Goal: Task Accomplishment & Management: Use online tool/utility

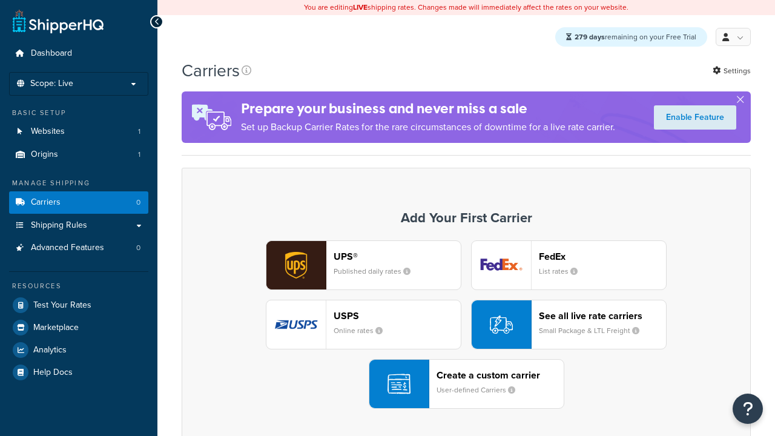
click at [466, 325] on div "UPS® Published daily rates FedEx List rates USPS Online rates See all live rate…" at bounding box center [465, 324] width 543 height 168
click at [466, 384] on div "Create a custom carrier User-defined Carriers" at bounding box center [499, 383] width 127 height 29
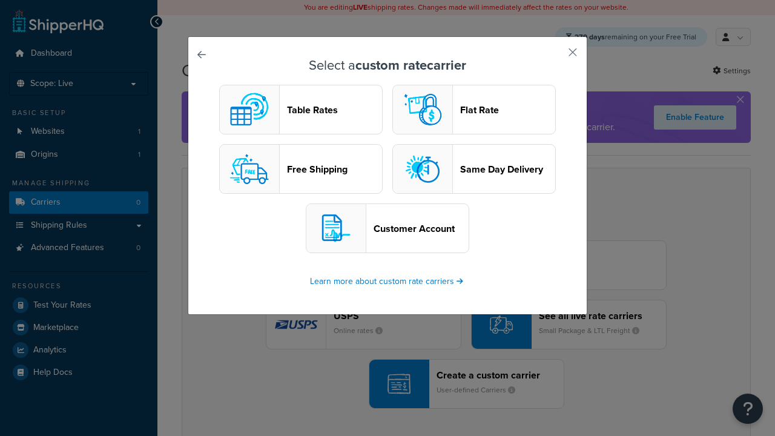
click at [301, 110] on header "Table Rates" at bounding box center [334, 109] width 95 height 11
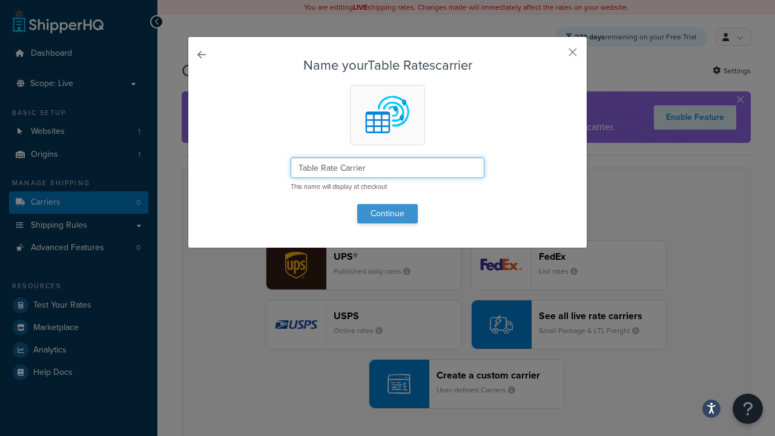
type input "Table Rate Carrier"
click at [387, 213] on button "Continue" at bounding box center [387, 213] width 61 height 19
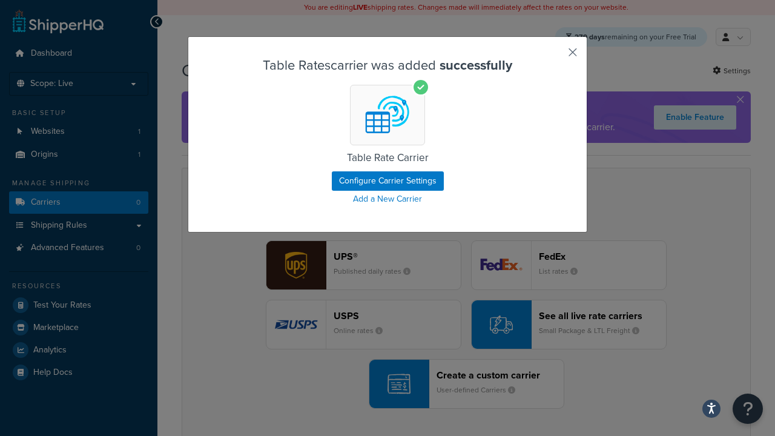
click at [554, 56] on button "button" at bounding box center [554, 56] width 3 height 3
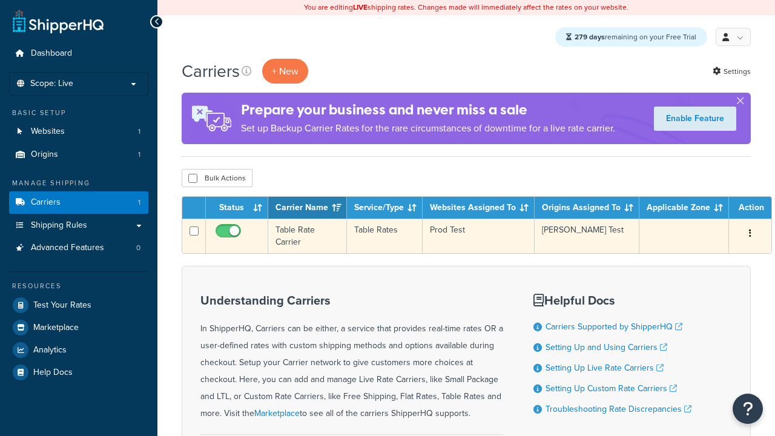
click at [748, 235] on icon "button" at bounding box center [749, 233] width 2 height 8
click at [0, 0] on link "Edit" at bounding box center [0, 0] width 0 height 0
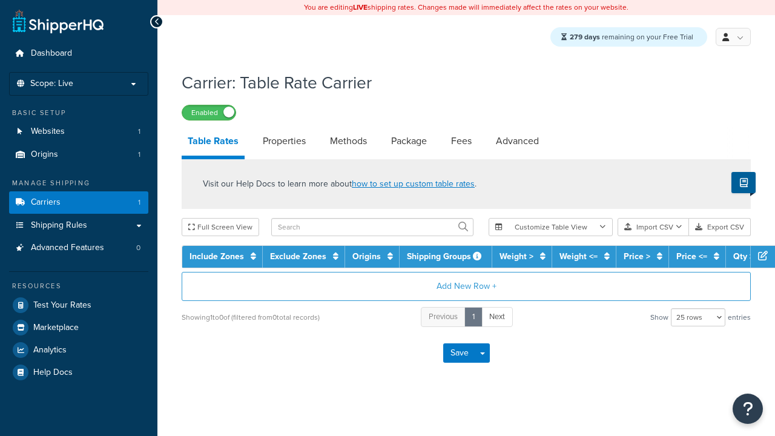
select select "25"
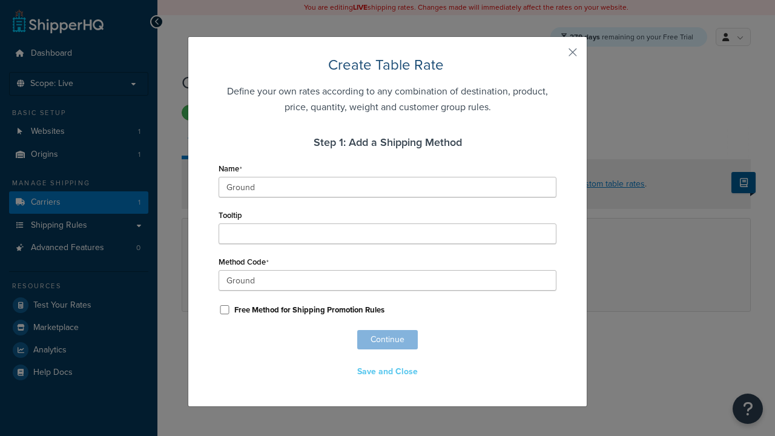
scroll to position [781, 0]
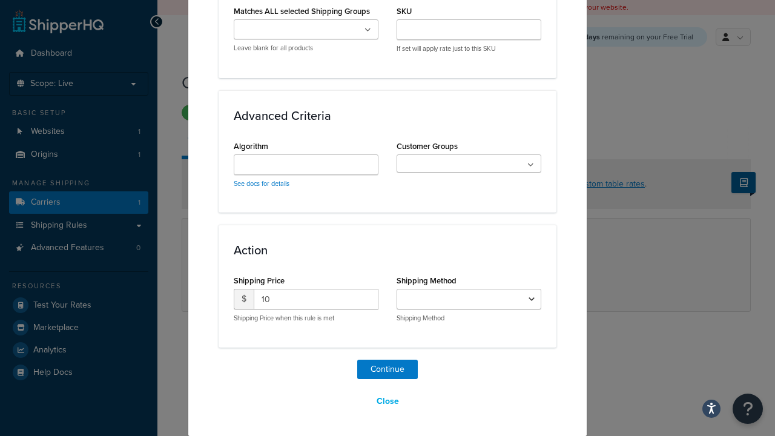
select select "25"
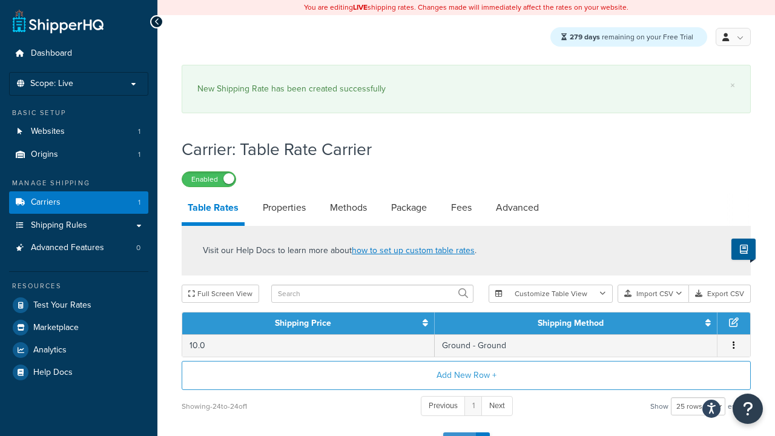
click at [459, 432] on button "Save" at bounding box center [459, 441] width 33 height 19
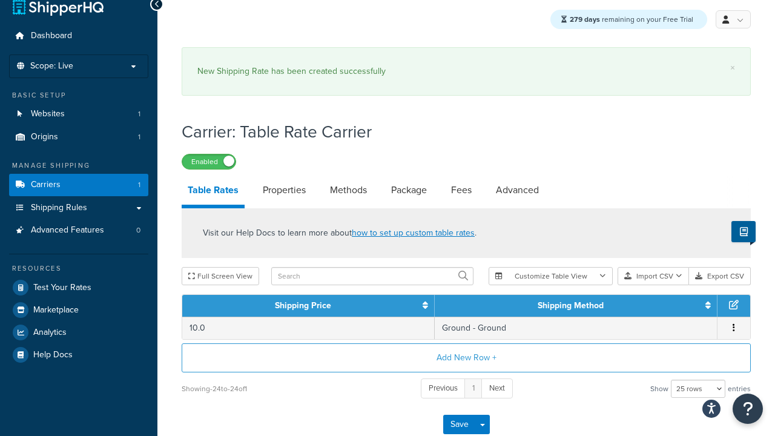
scroll to position [0, 0]
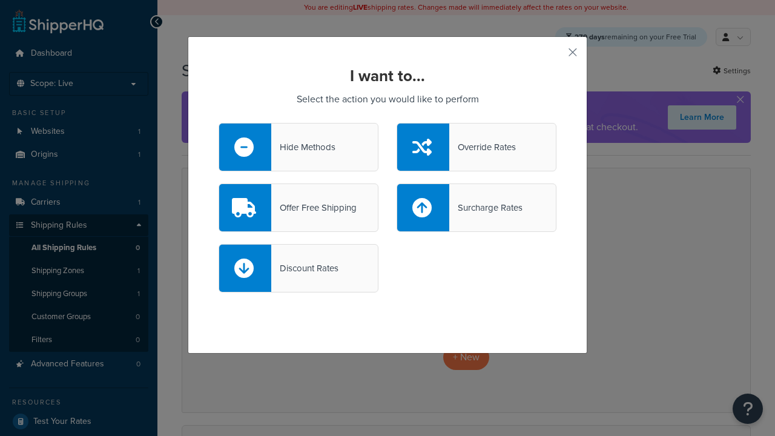
click at [476, 147] on div "Override Rates" at bounding box center [482, 147] width 67 height 17
click at [0, 0] on input "Override Rates" at bounding box center [0, 0] width 0 height 0
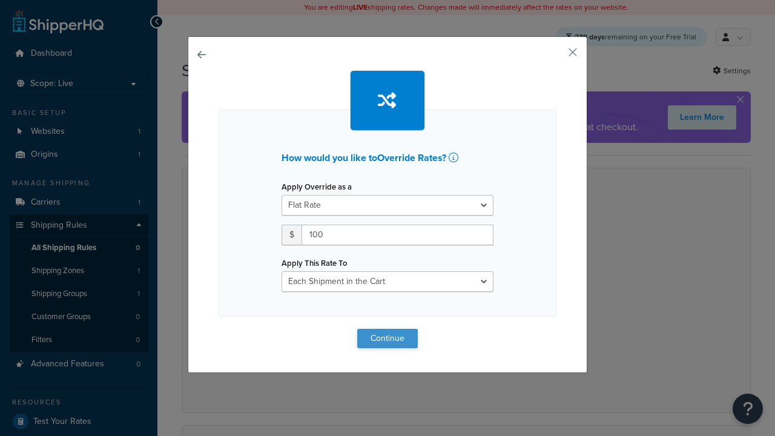
click at [387, 338] on button "Continue" at bounding box center [387, 338] width 61 height 19
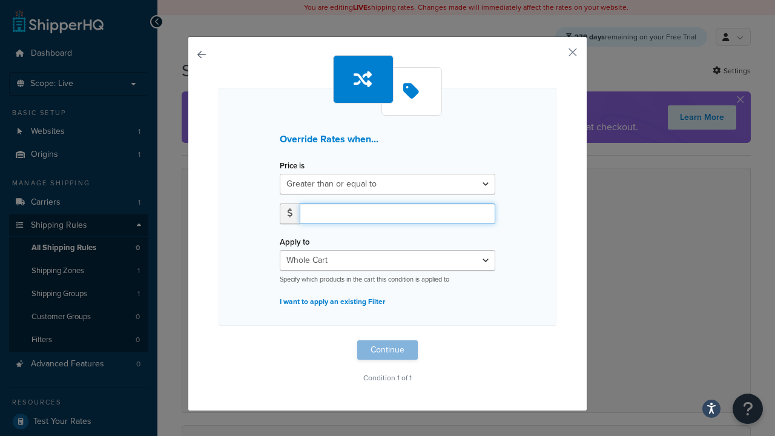
click at [397, 213] on input "number" at bounding box center [397, 213] width 195 height 21
type input "100"
click at [387, 349] on button "Continue" at bounding box center [387, 349] width 61 height 19
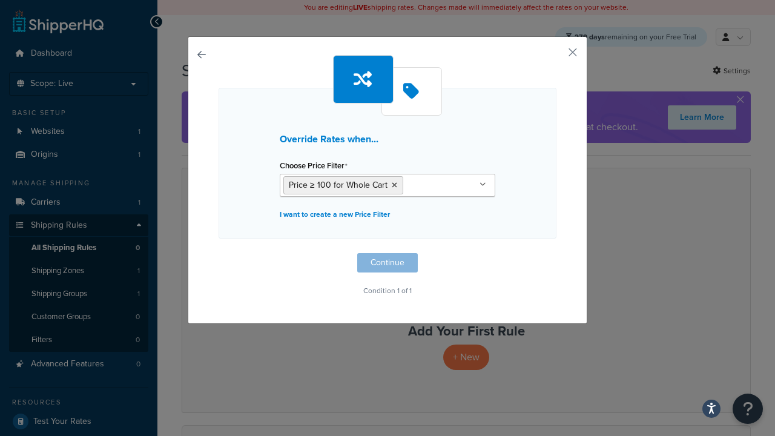
scroll to position [1, 0]
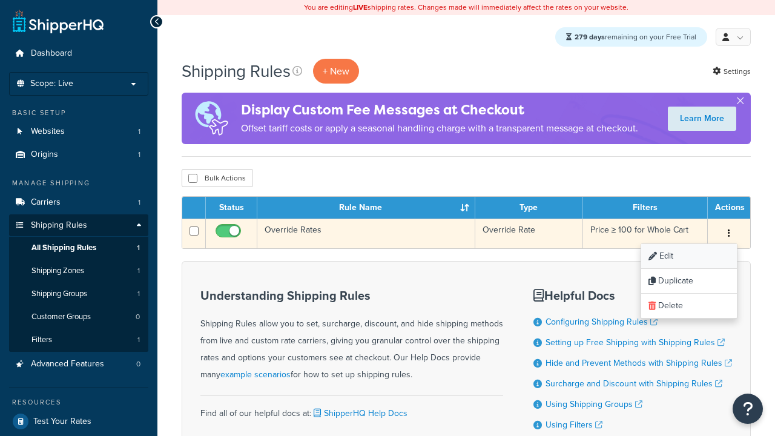
click at [688, 257] on link "Edit" at bounding box center [689, 256] width 96 height 25
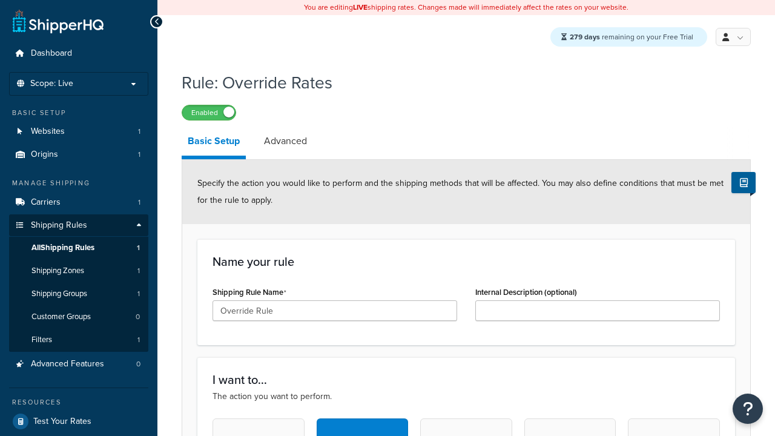
scroll to position [786, 0]
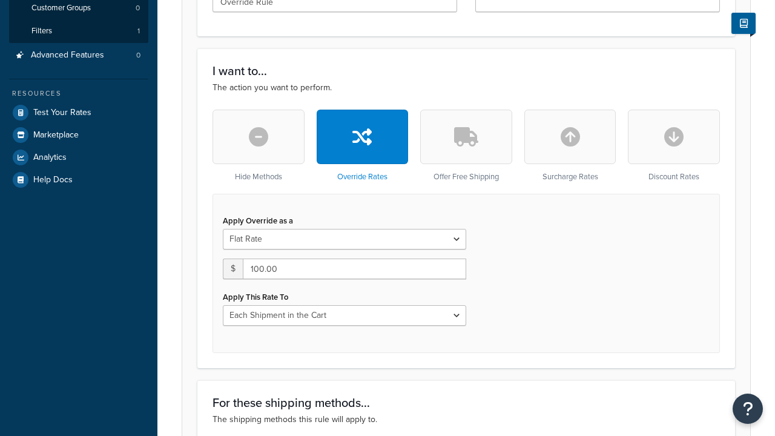
type input "Override Rule"
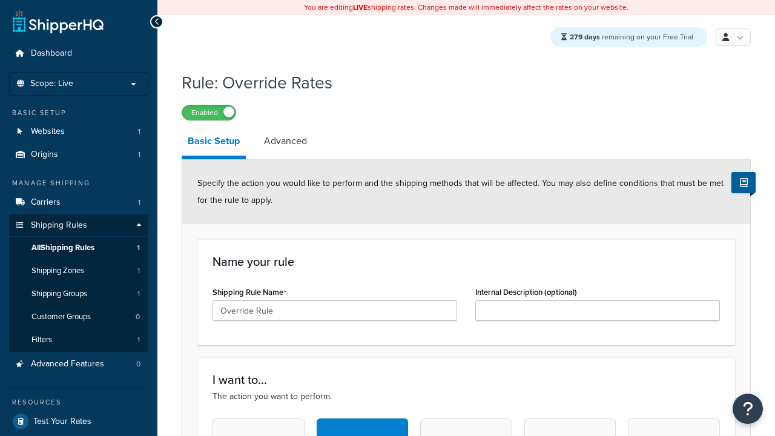
scroll to position [0, 0]
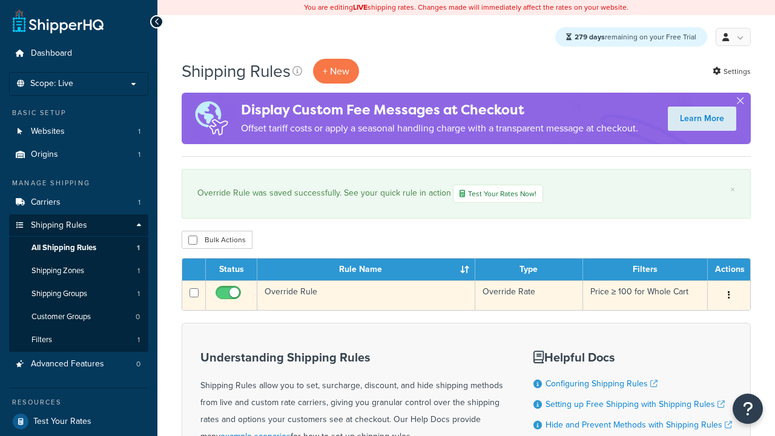
click at [728, 297] on icon "button" at bounding box center [728, 294] width 2 height 8
click at [0, 0] on link "Duplicate" at bounding box center [0, 0] width 0 height 0
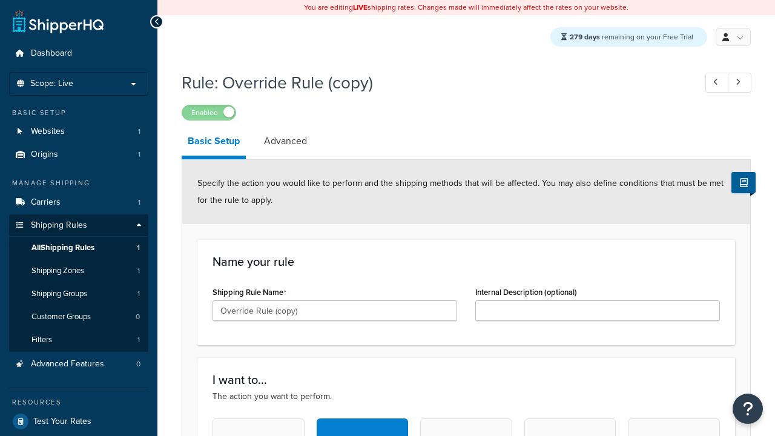
scroll to position [786, 0]
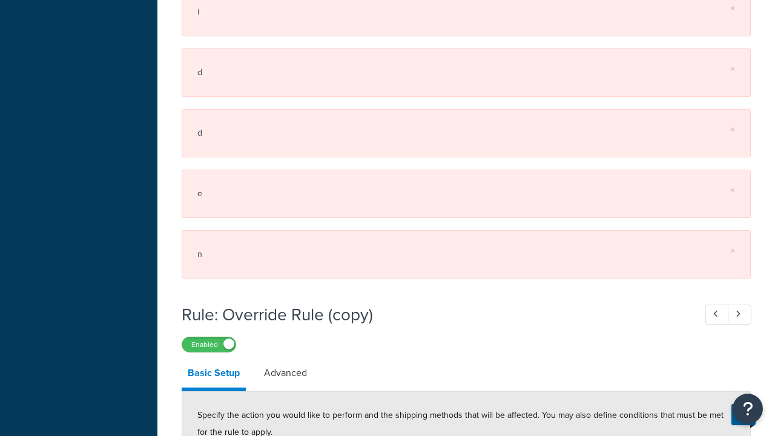
scroll to position [0, 0]
